Goal: Task Accomplishment & Management: Manage account settings

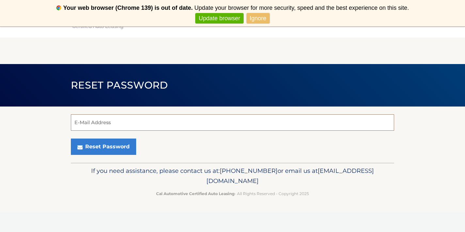
click at [220, 120] on input "E-Mail Address" at bounding box center [233, 122] width 324 height 16
type input "[EMAIL_ADDRESS][DOMAIN_NAME]"
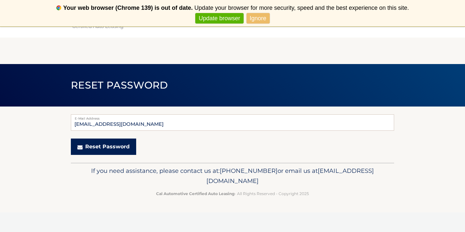
click at [117, 146] on button "Reset Password" at bounding box center [103, 147] width 65 height 16
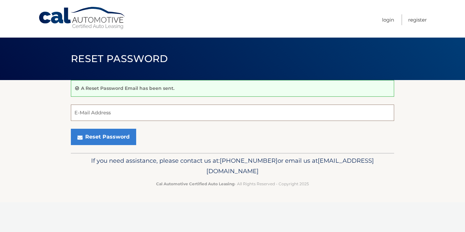
click at [141, 114] on input "E-Mail Address" at bounding box center [233, 113] width 324 height 16
click at [83, 125] on form "E-Mail Address Reset Password" at bounding box center [233, 125] width 324 height 41
click at [390, 24] on link "Login" at bounding box center [388, 19] width 12 height 11
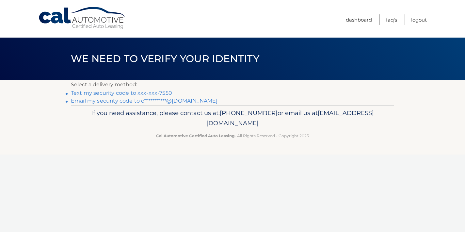
click at [162, 92] on link "Text my security code to xxx-xxx-7550" at bounding box center [121, 93] width 101 height 6
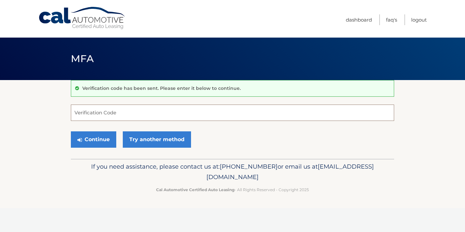
click at [184, 108] on input "Verification Code" at bounding box center [233, 113] width 324 height 16
type input "021554"
click at [94, 132] on button "Continue" at bounding box center [93, 139] width 45 height 16
click at [96, 141] on button "Continue" at bounding box center [93, 139] width 45 height 16
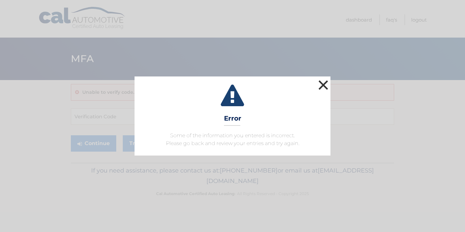
click at [326, 84] on button "×" at bounding box center [323, 84] width 13 height 13
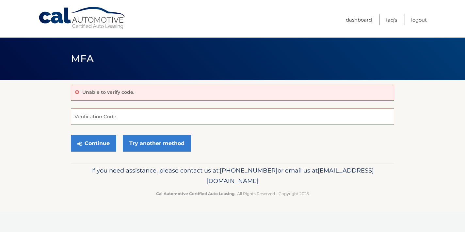
click at [106, 119] on input "Verification Code" at bounding box center [233, 116] width 324 height 16
type input "021554"
click at [98, 142] on button "Continue" at bounding box center [93, 143] width 45 height 16
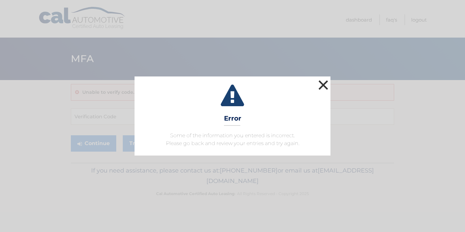
click at [322, 86] on button "×" at bounding box center [323, 84] width 13 height 13
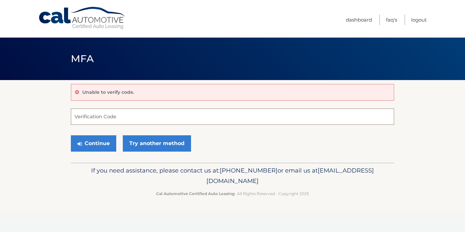
click at [113, 120] on input "Verification Code" at bounding box center [233, 116] width 324 height 16
click at [106, 120] on input "Verification Code" at bounding box center [233, 116] width 324 height 16
type input "021554"
click at [106, 143] on button "Continue" at bounding box center [93, 143] width 45 height 16
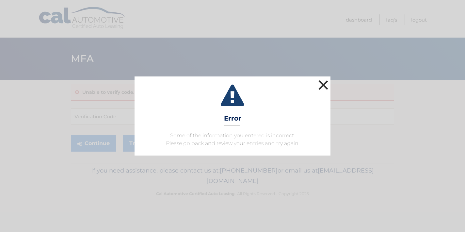
click at [321, 88] on button "×" at bounding box center [323, 84] width 13 height 13
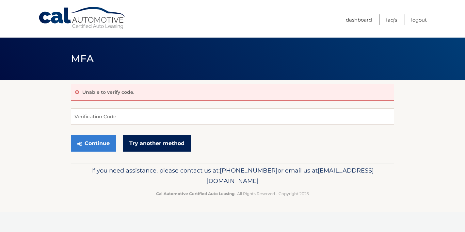
click at [151, 143] on link "Try another method" at bounding box center [157, 143] width 68 height 16
